Goal: Obtain resource: Obtain resource

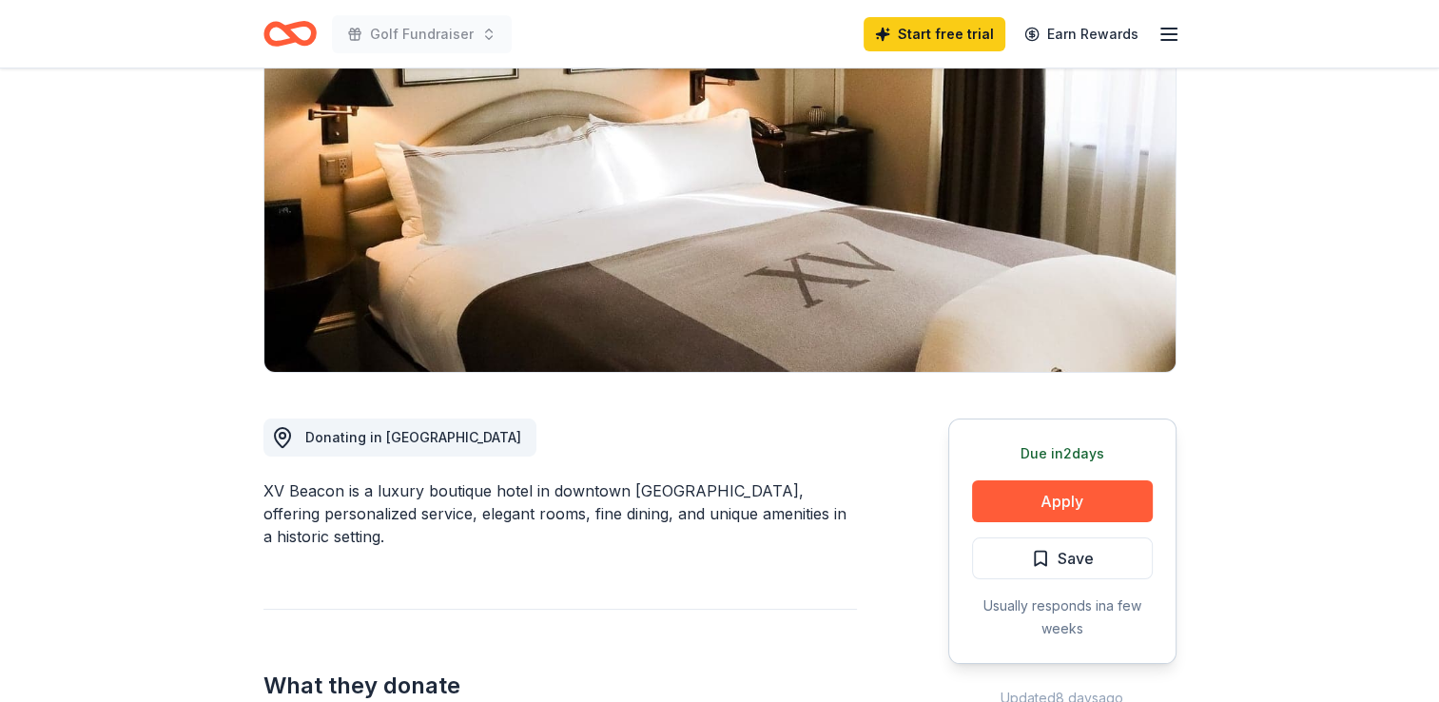
scroll to position [199, 0]
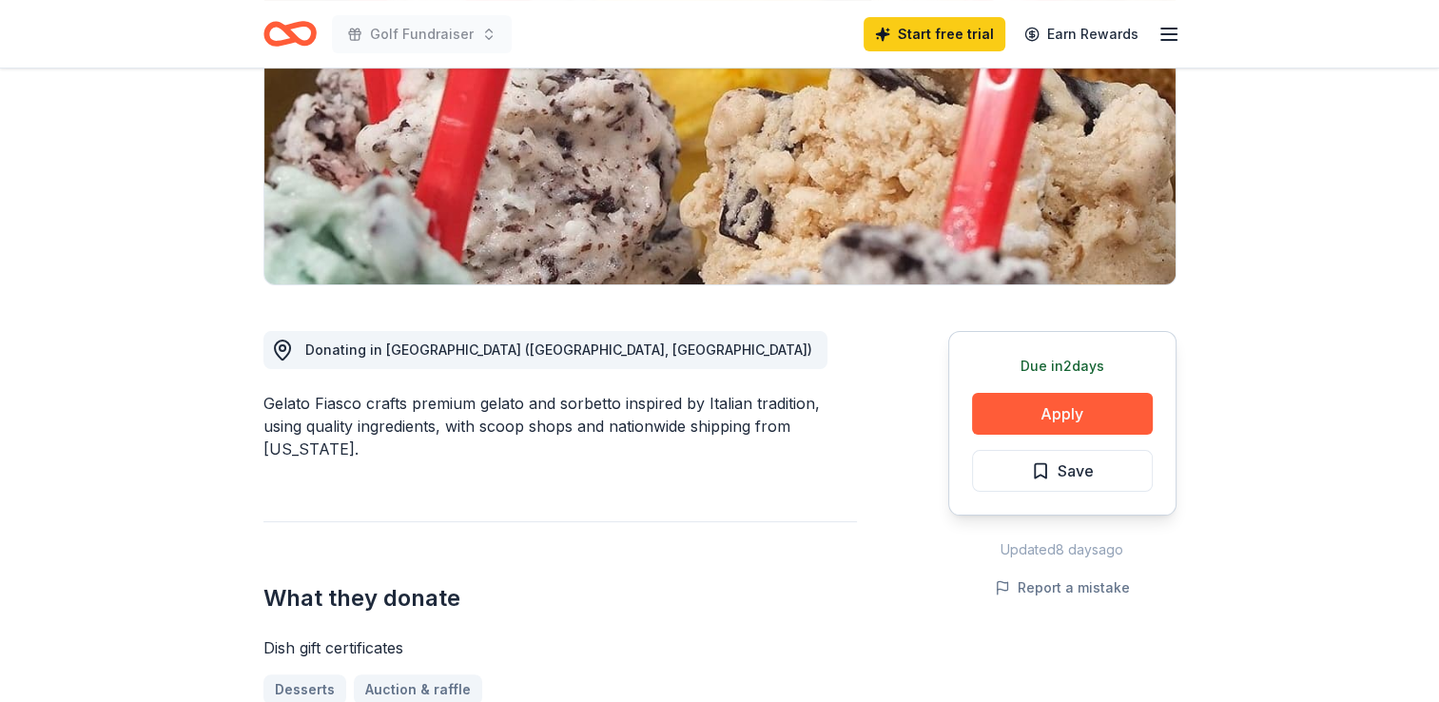
scroll to position [248, 0]
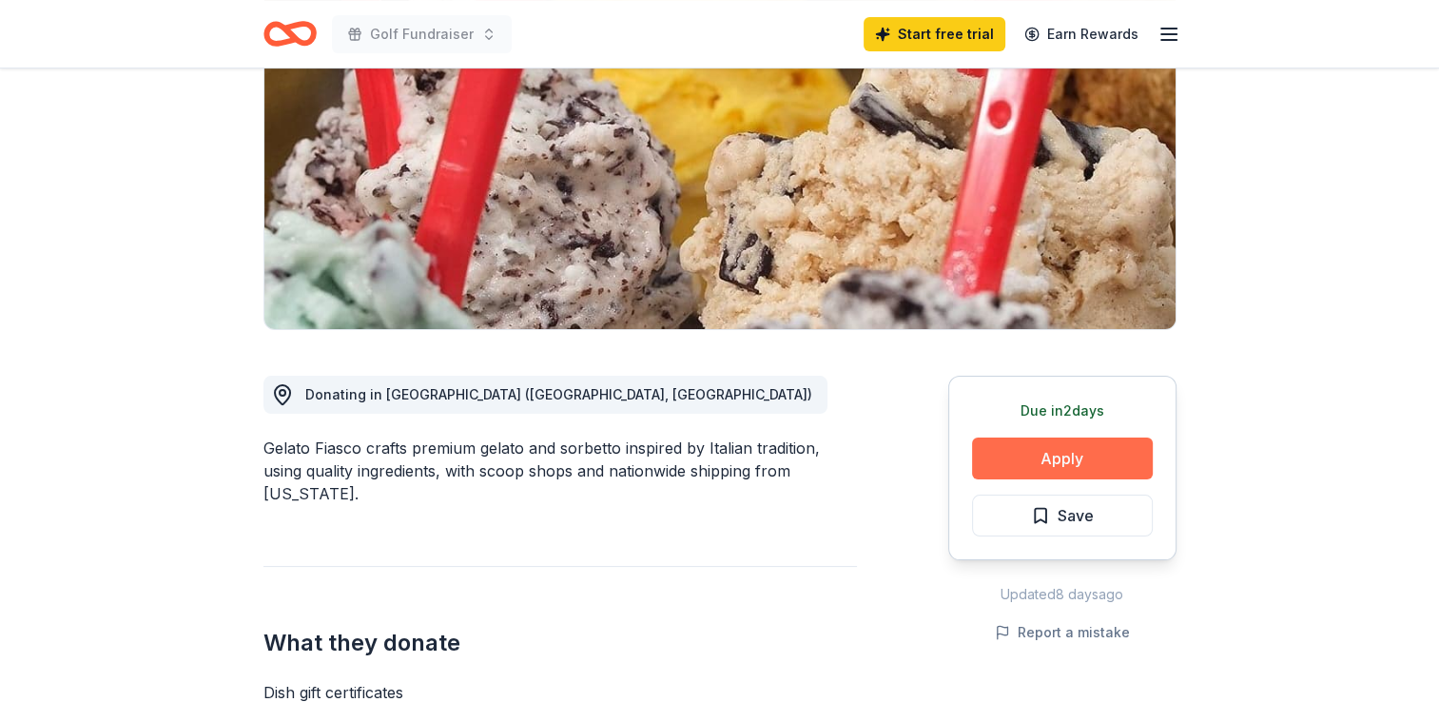
click at [1108, 457] on button "Apply" at bounding box center [1062, 459] width 181 height 42
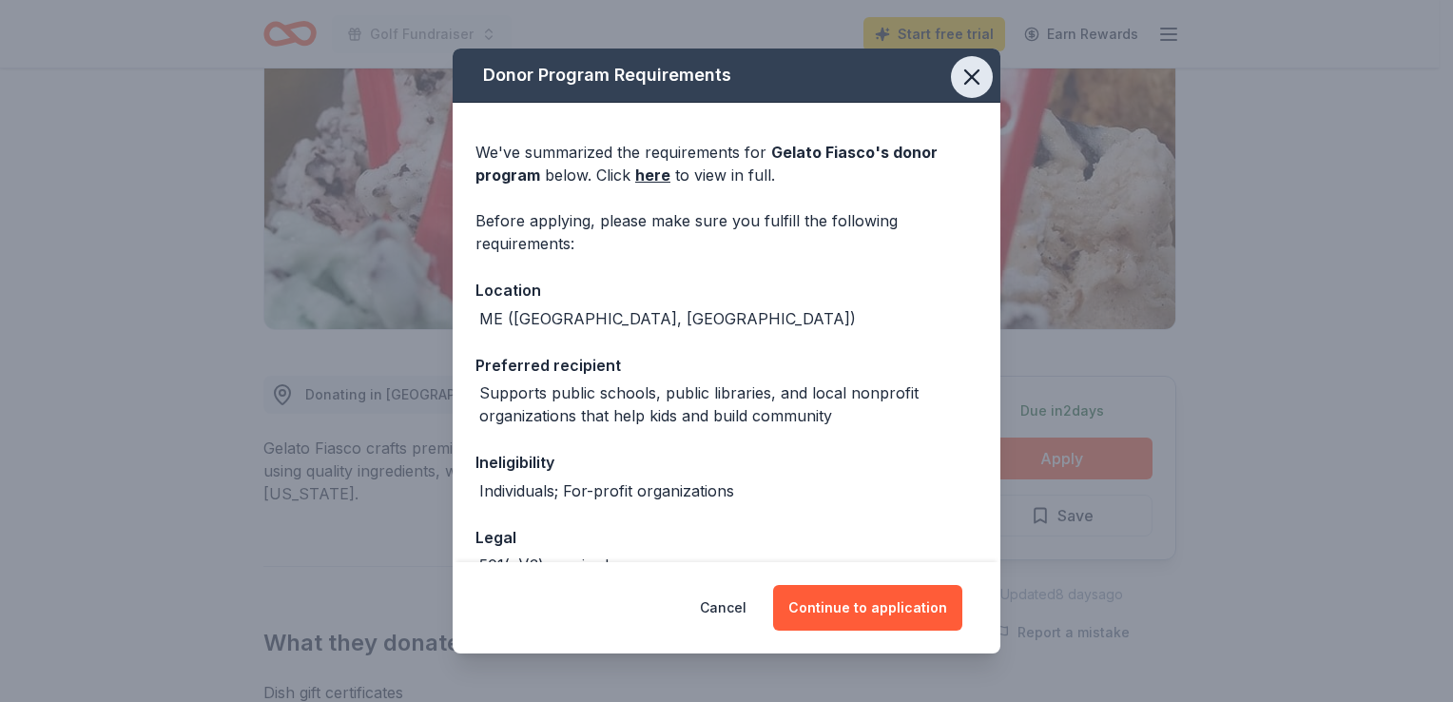
click at [972, 69] on button "button" at bounding box center [972, 77] width 42 height 42
